Goal: Find specific page/section: Find specific page/section

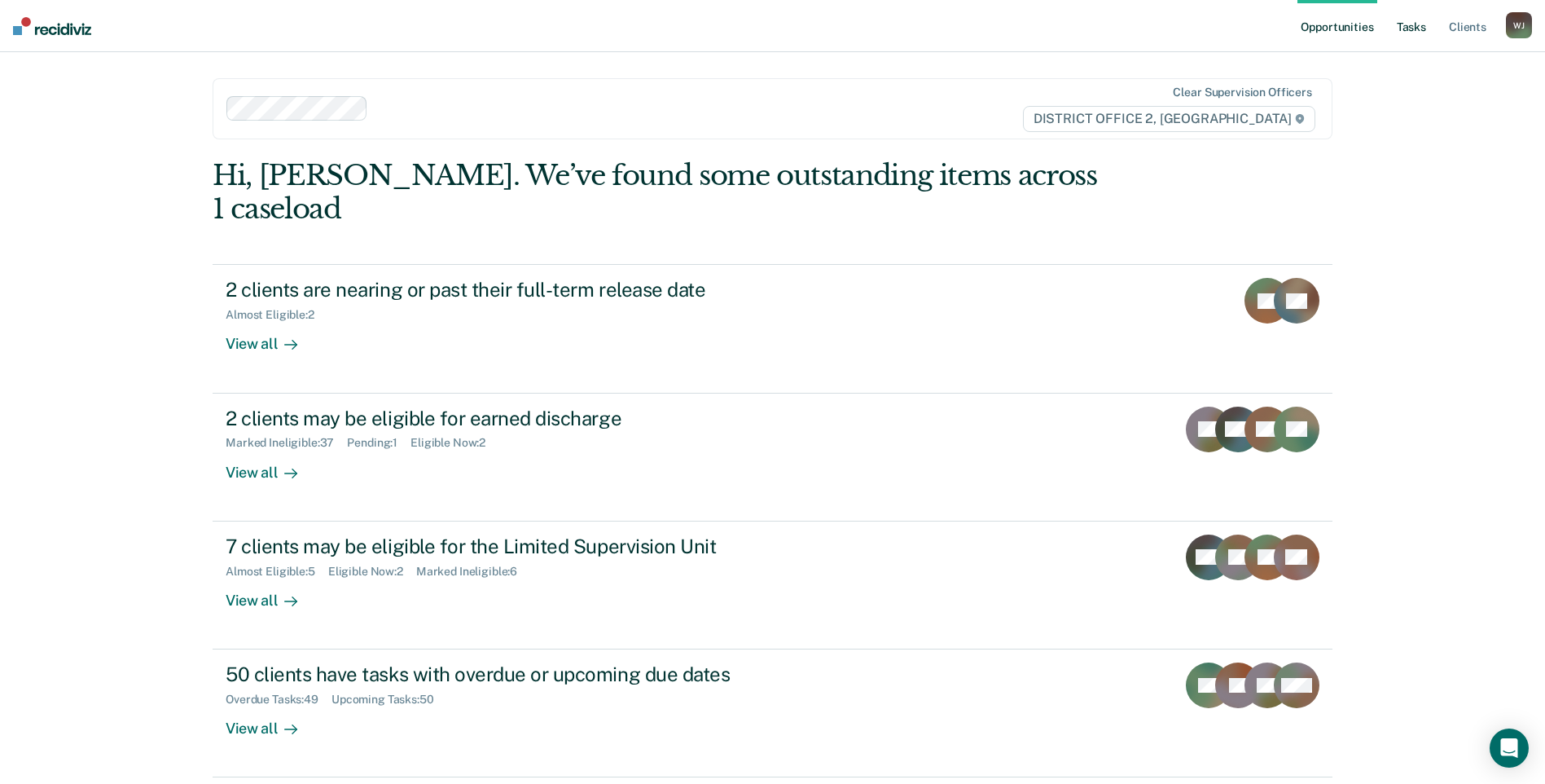
click at [1423, 23] on link "Tasks" at bounding box center [1411, 26] width 36 height 52
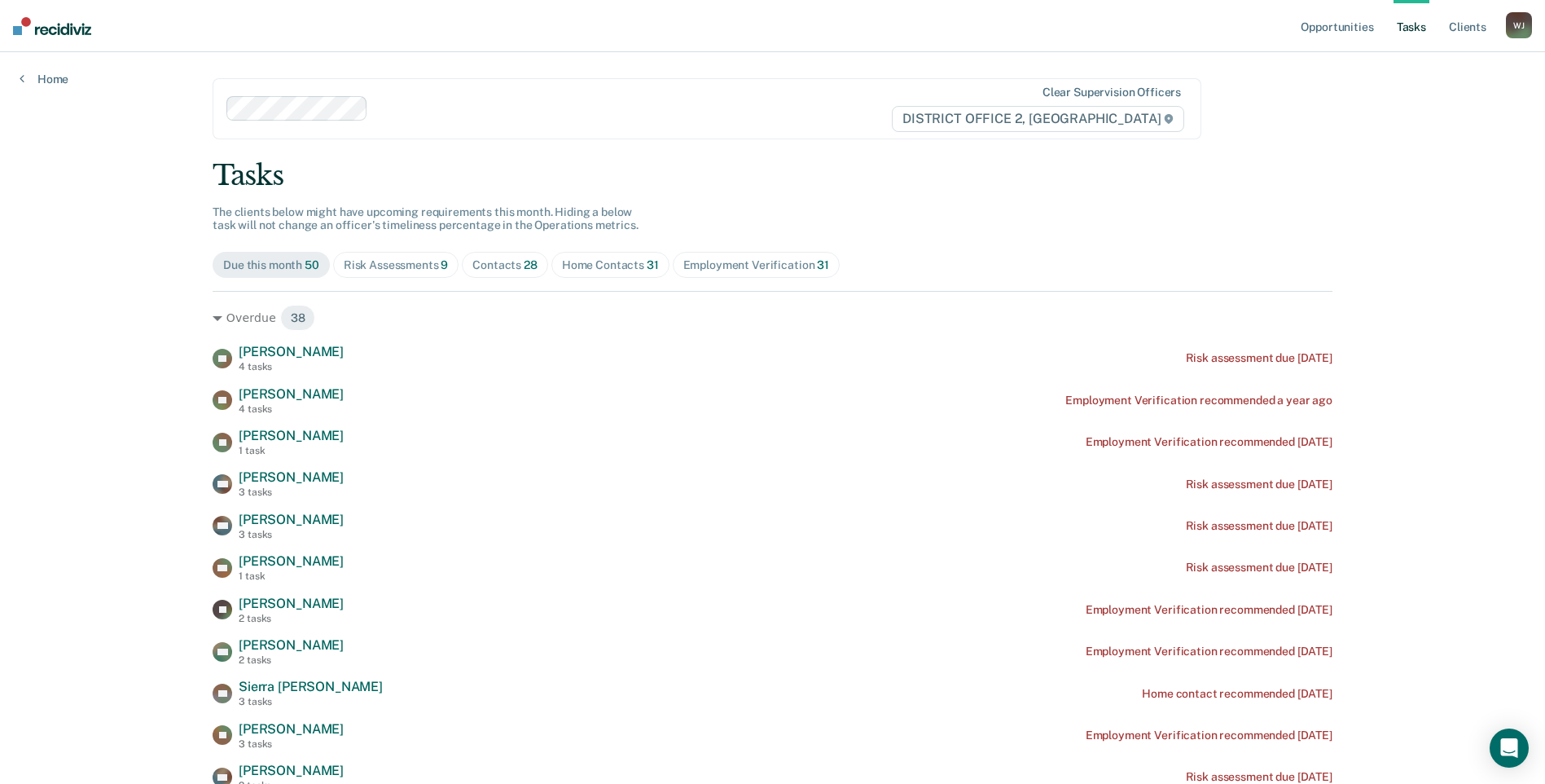
click at [610, 268] on div "Home Contacts 31" at bounding box center [610, 265] width 97 height 14
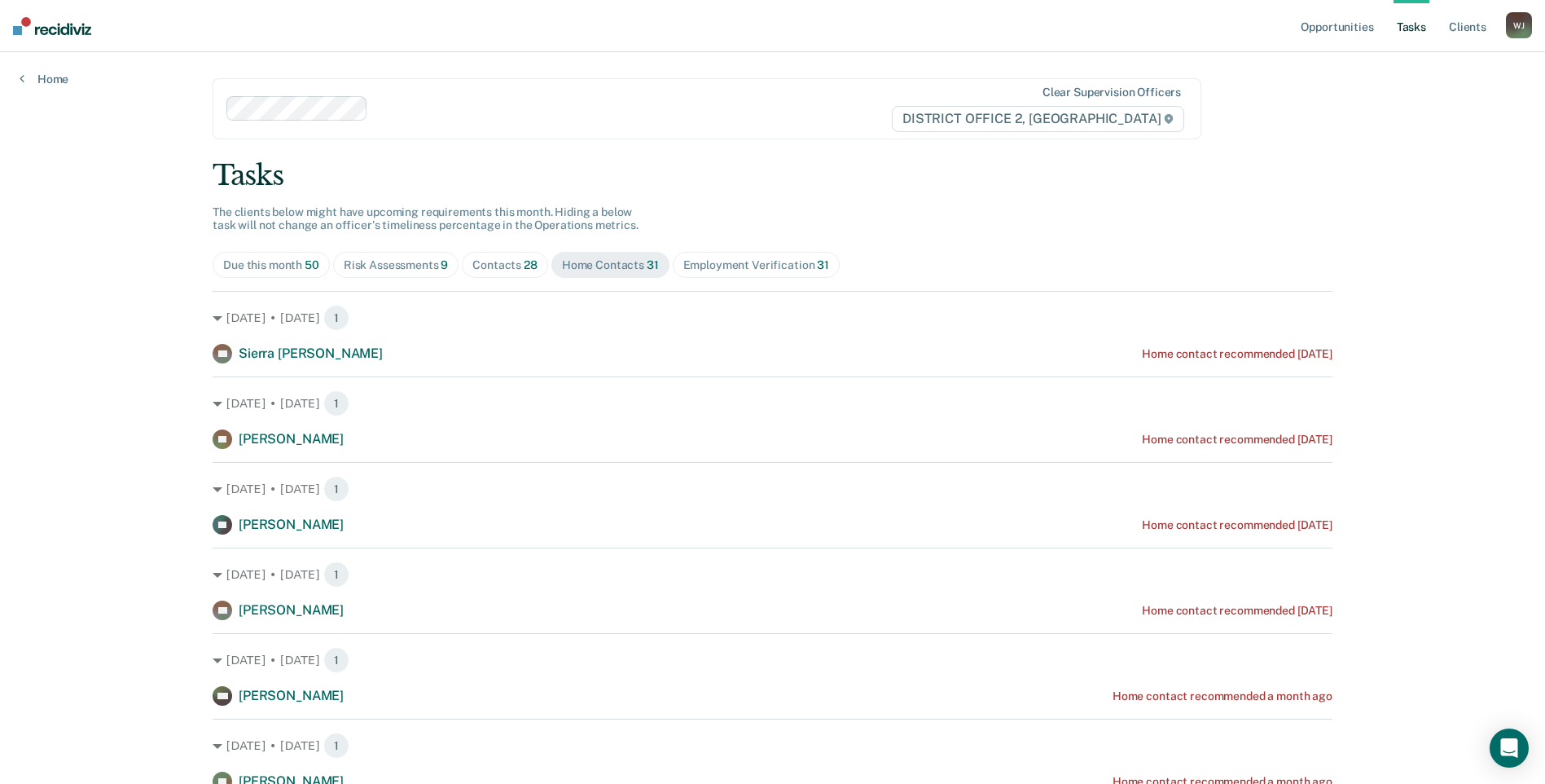
click at [496, 262] on div "Contacts 28" at bounding box center [505, 265] width 66 height 14
click at [425, 268] on div "Risk Assessments 9" at bounding box center [395, 265] width 105 height 14
click at [291, 270] on div "Due this month 50" at bounding box center [271, 265] width 96 height 14
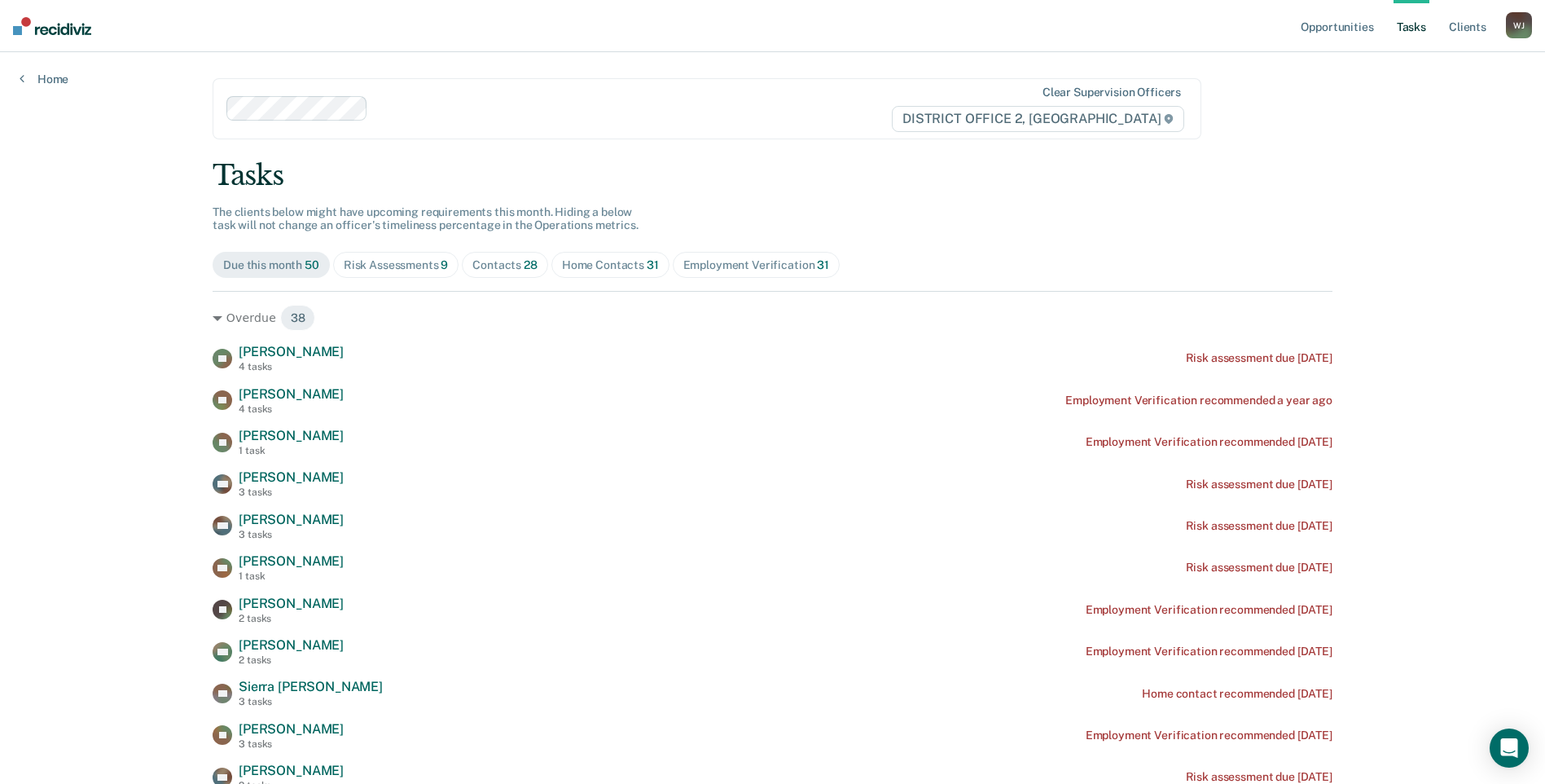
click at [384, 269] on div "Risk Assessments 9" at bounding box center [395, 265] width 105 height 14
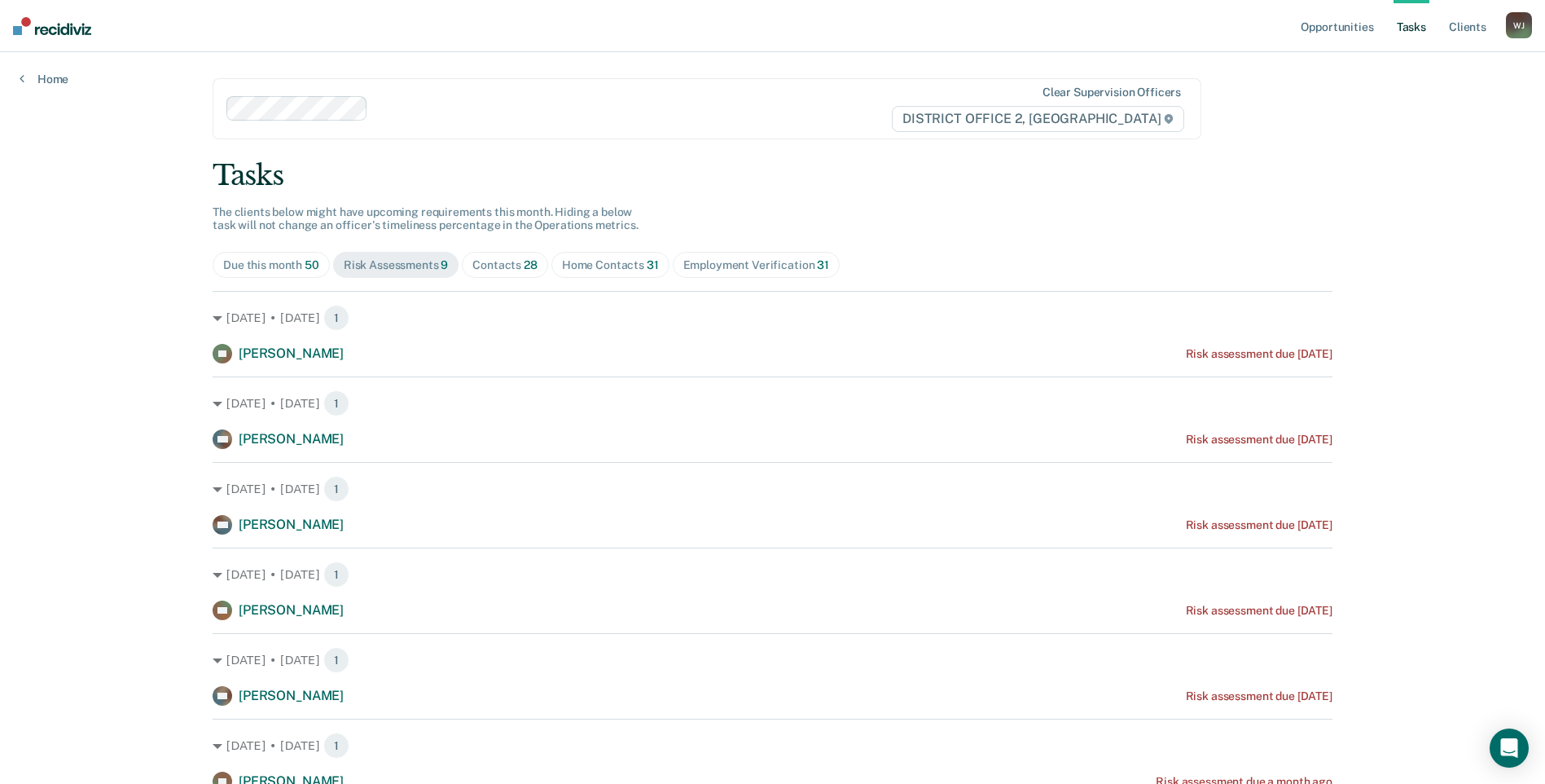
click at [485, 261] on div "Contacts 28" at bounding box center [505, 265] width 66 height 14
click at [601, 268] on div "Home Contacts 31" at bounding box center [610, 265] width 97 height 14
